Goal: Information Seeking & Learning: Learn about a topic

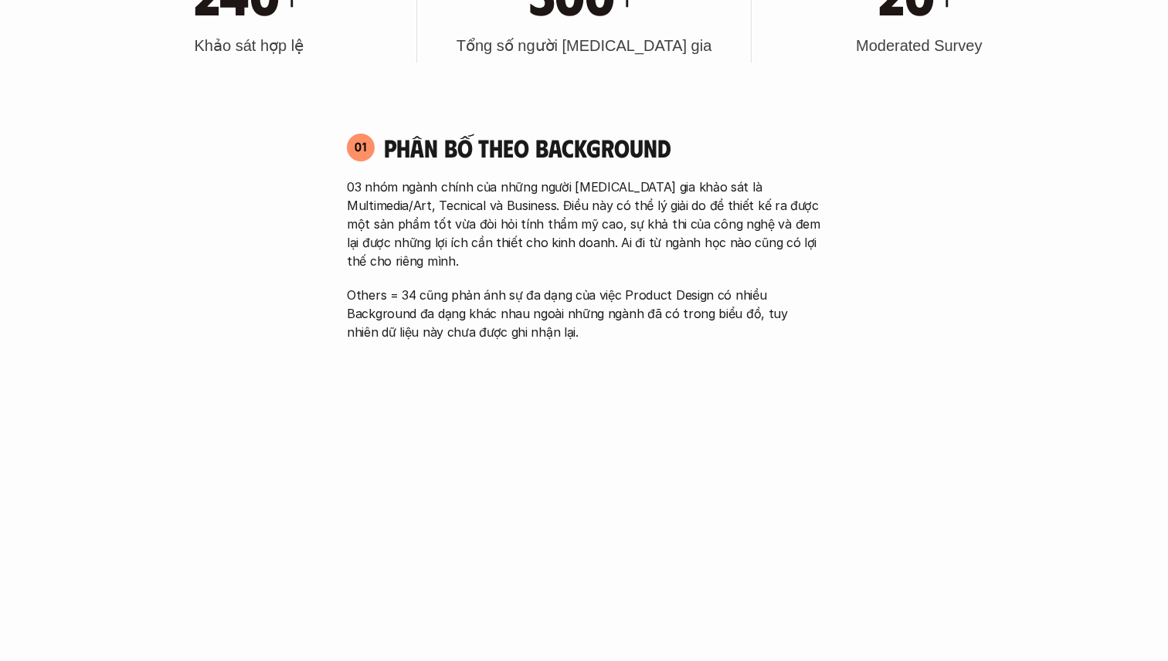
scroll to position [998, 0]
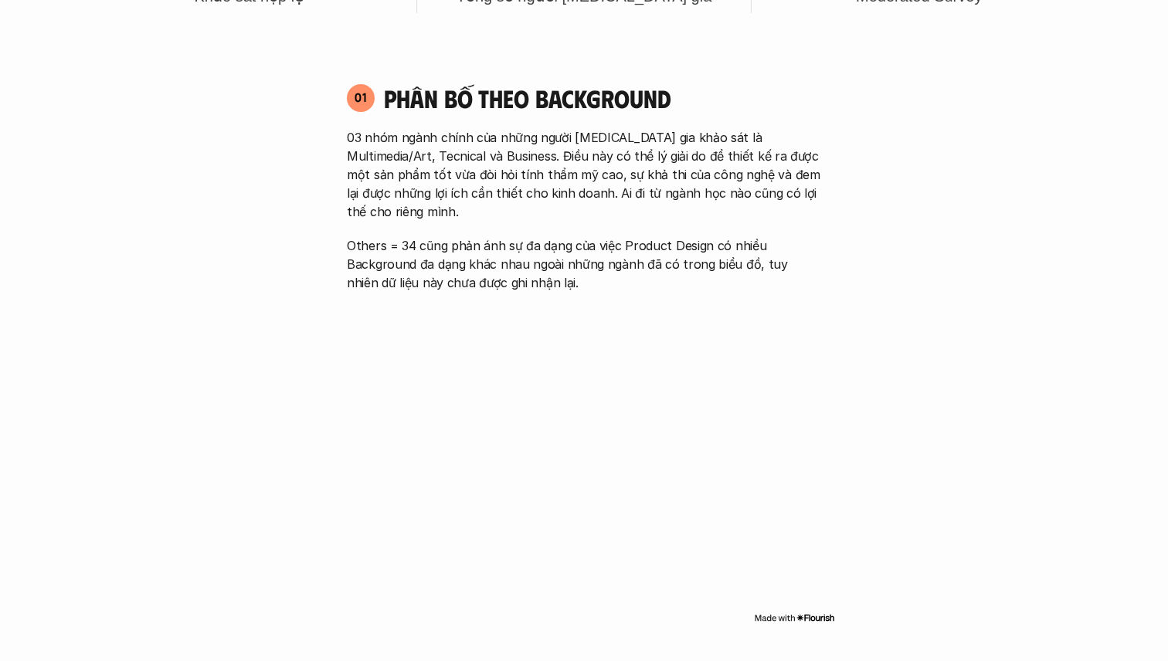
drag, startPoint x: 589, startPoint y: 445, endPoint x: 771, endPoint y: 427, distance: 182.4
click at [613, 433] on iframe at bounding box center [584, 461] width 502 height 293
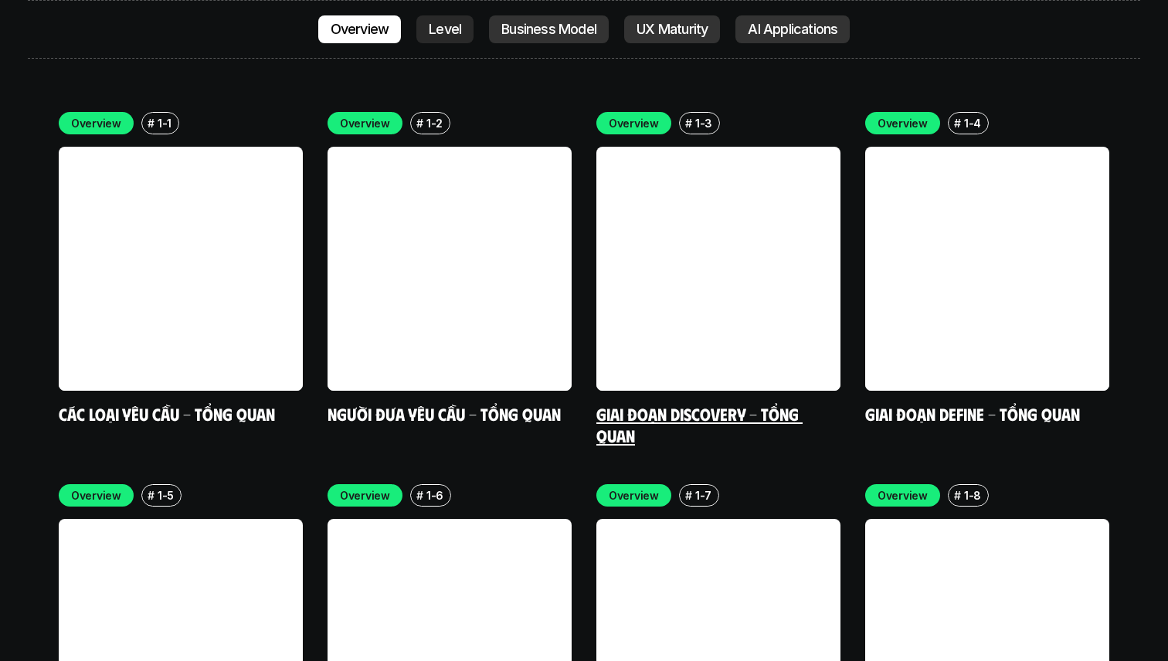
scroll to position [4436, 0]
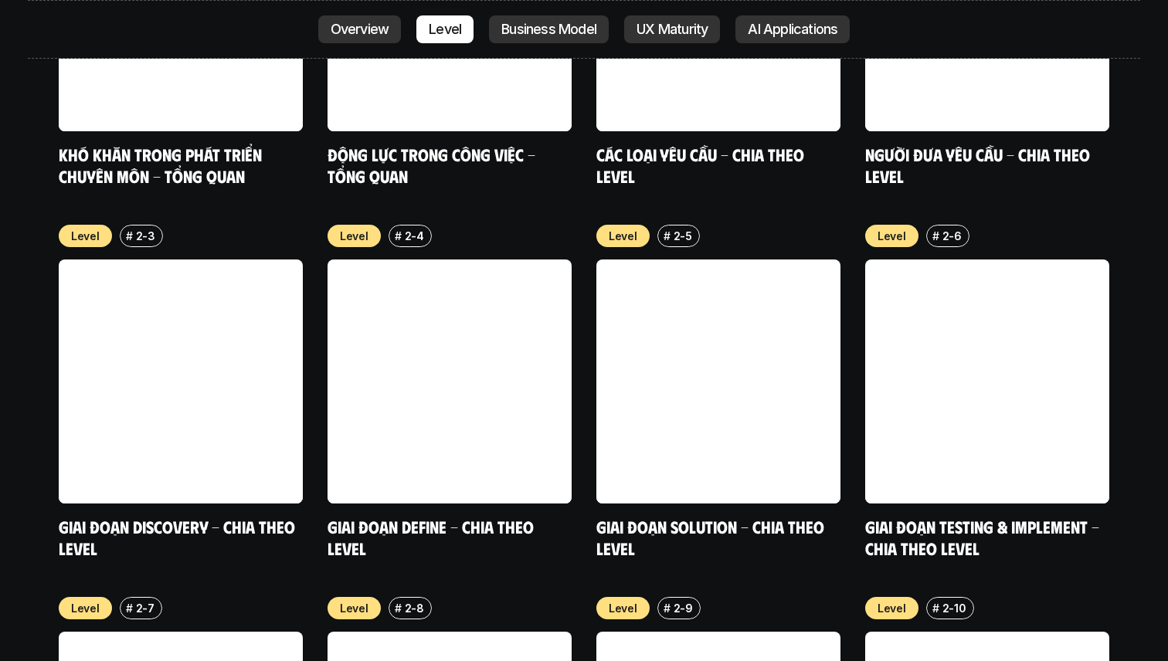
scroll to position [5711, 0]
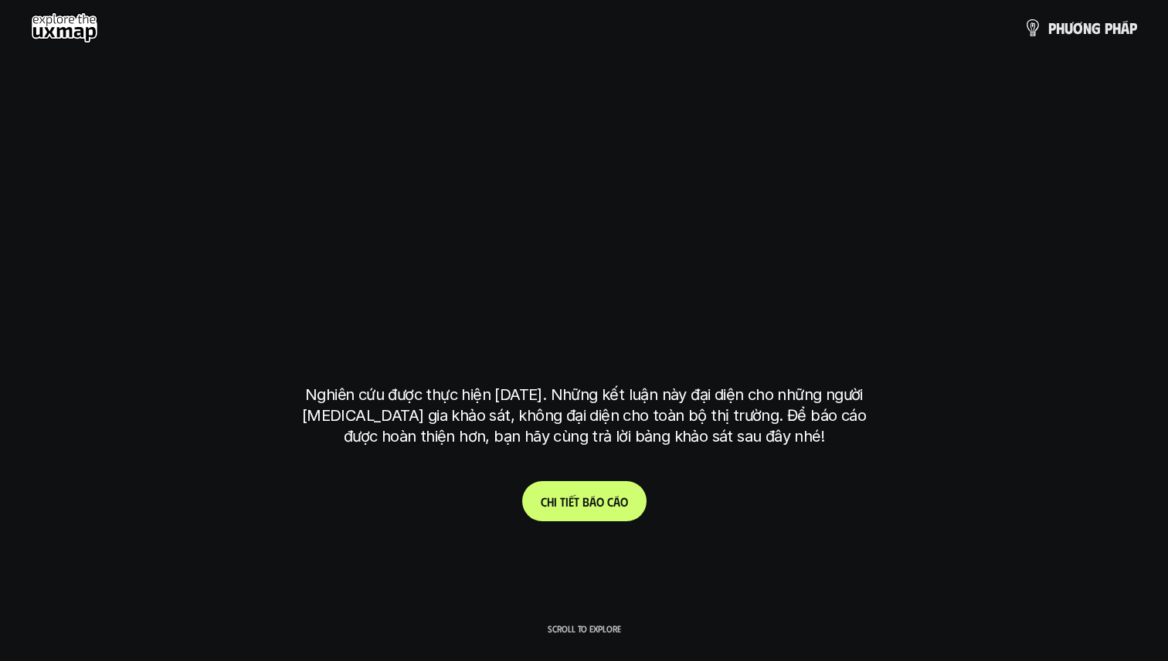
scroll to position [5711, 0]
